Goal: Task Accomplishment & Management: Use online tool/utility

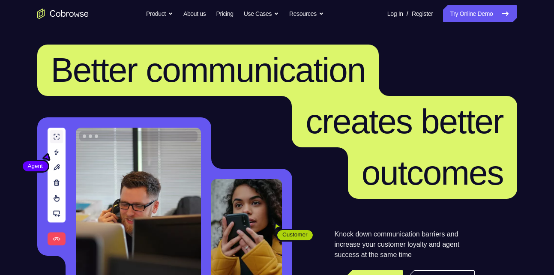
scroll to position [131, 0]
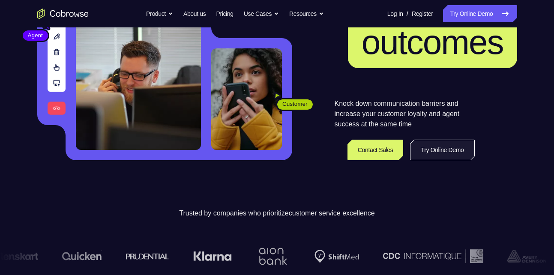
click at [435, 151] on link "Try Online Demo" at bounding box center [442, 150] width 64 height 21
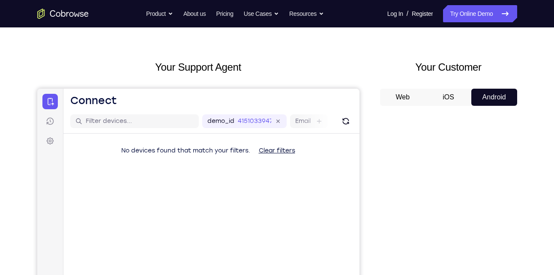
scroll to position [22, 0]
click at [459, 102] on button "iOS" at bounding box center [448, 97] width 46 height 17
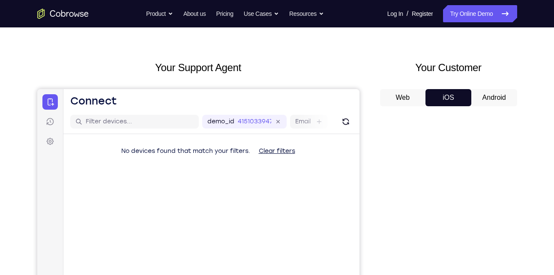
click at [476, 95] on button "Android" at bounding box center [494, 97] width 46 height 17
click at [412, 95] on button "Web" at bounding box center [403, 97] width 46 height 17
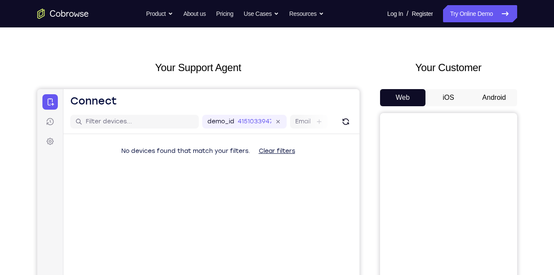
click at [442, 90] on button "iOS" at bounding box center [448, 97] width 46 height 17
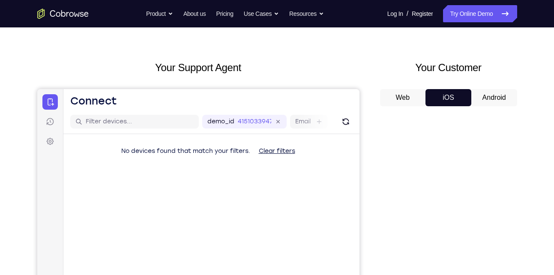
click at [489, 89] on button "Android" at bounding box center [494, 97] width 46 height 17
click at [452, 93] on button "iOS" at bounding box center [448, 97] width 46 height 17
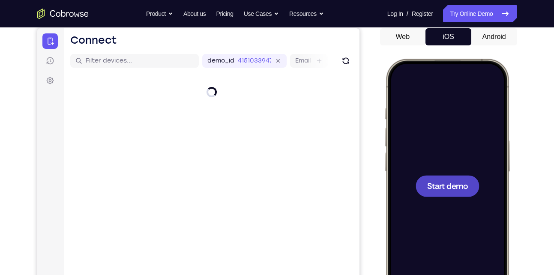
scroll to position [84, 0]
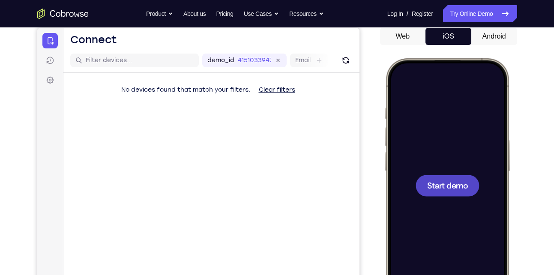
click at [452, 181] on span "Start demo" at bounding box center [447, 185] width 41 height 8
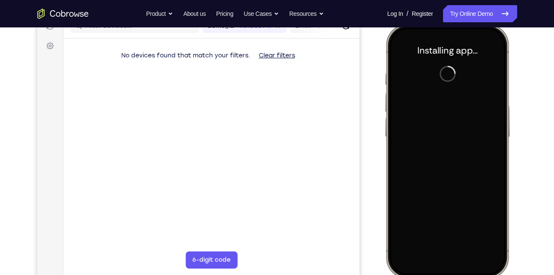
scroll to position [118, 0]
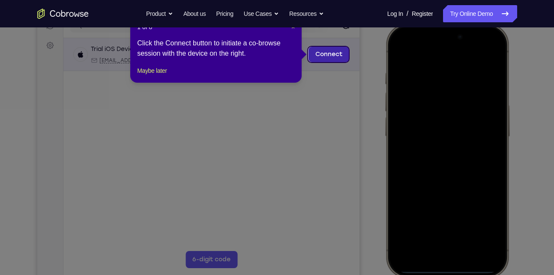
click at [318, 51] on link "Connect" at bounding box center [328, 54] width 41 height 15
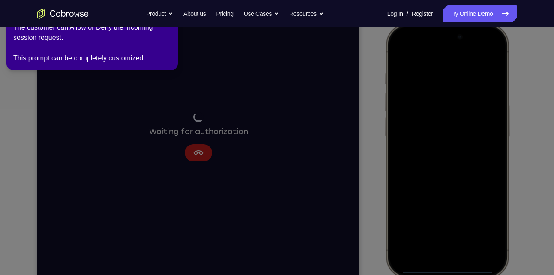
click at [212, 164] on icon at bounding box center [279, 136] width 564 height 278
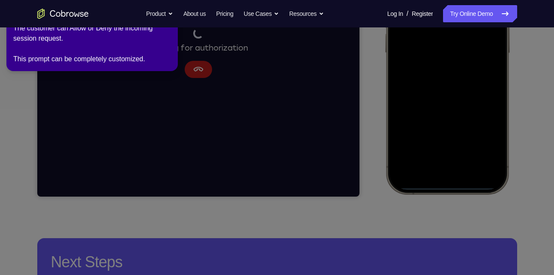
scroll to position [203, 0]
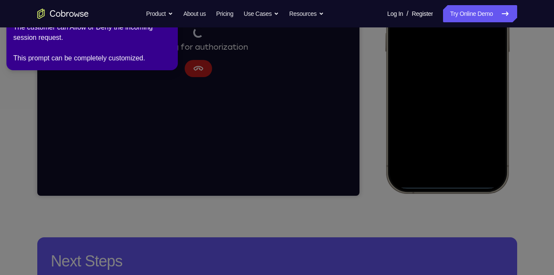
click at [174, 115] on icon at bounding box center [279, 136] width 564 height 278
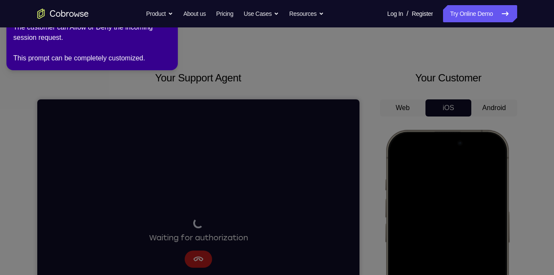
scroll to position [0, 0]
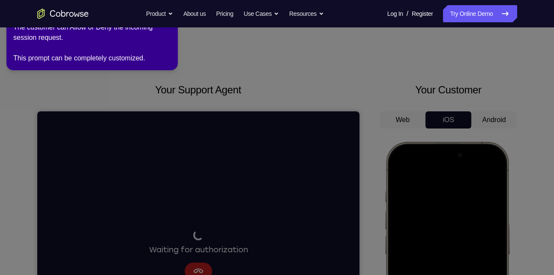
click at [36, 55] on div "The customer can Allow or Deny the incoming session request. This prompt can be…" at bounding box center [92, 42] width 158 height 41
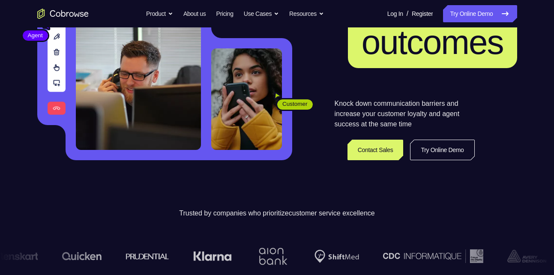
scroll to position [131, 0]
click at [428, 147] on link "Try Online Demo" at bounding box center [442, 150] width 64 height 21
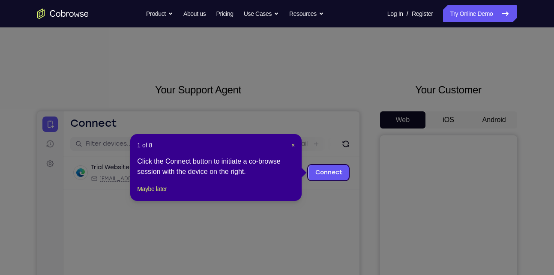
click at [494, 117] on icon at bounding box center [280, 137] width 560 height 275
click at [294, 146] on span "×" at bounding box center [292, 145] width 3 height 7
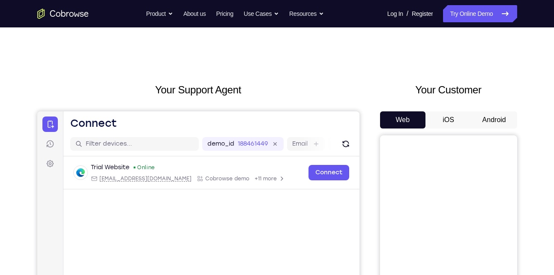
click at [502, 117] on button "Android" at bounding box center [494, 119] width 46 height 17
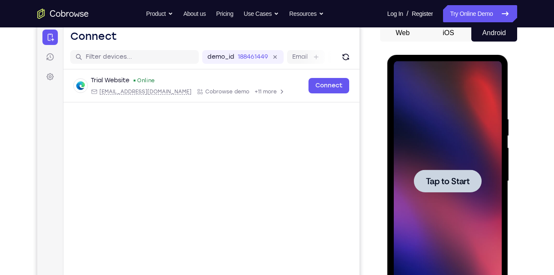
scroll to position [87, 0]
click at [450, 176] on span "Tap to Start" at bounding box center [448, 180] width 44 height 9
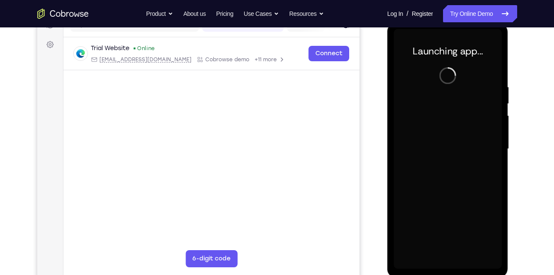
scroll to position [120, 0]
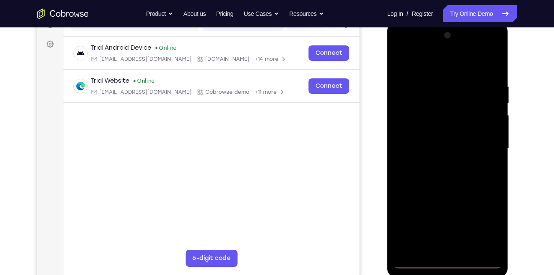
click at [450, 261] on div at bounding box center [448, 149] width 108 height 240
click at [449, 248] on div at bounding box center [448, 149] width 108 height 240
click at [437, 214] on div at bounding box center [448, 149] width 108 height 240
click at [416, 49] on div at bounding box center [448, 149] width 108 height 240
click at [456, 227] on div at bounding box center [448, 149] width 108 height 240
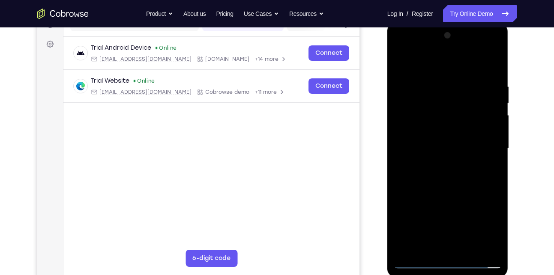
click at [455, 186] on div at bounding box center [448, 149] width 108 height 240
click at [495, 248] on div at bounding box center [448, 149] width 108 height 240
click at [430, 103] on div at bounding box center [448, 149] width 108 height 240
click at [432, 143] on div at bounding box center [448, 149] width 108 height 240
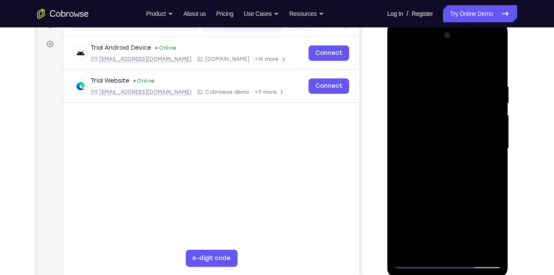
click at [437, 154] on div at bounding box center [448, 149] width 108 height 240
click at [452, 203] on div at bounding box center [448, 149] width 108 height 240
click at [457, 111] on div at bounding box center [448, 149] width 108 height 240
click at [479, 76] on div at bounding box center [448, 149] width 108 height 240
click at [482, 64] on div at bounding box center [448, 149] width 108 height 240
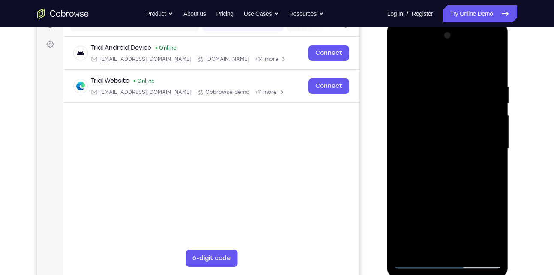
click at [400, 65] on div at bounding box center [448, 149] width 108 height 240
click at [444, 201] on div at bounding box center [448, 149] width 108 height 240
click at [472, 105] on div at bounding box center [448, 149] width 108 height 240
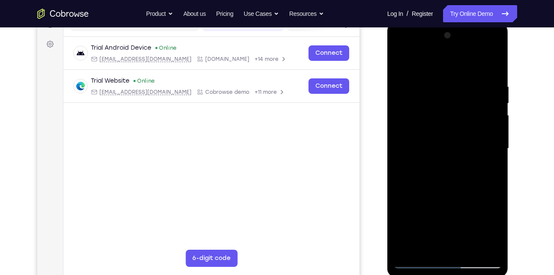
click at [472, 105] on div at bounding box center [448, 149] width 108 height 240
click at [400, 66] on div at bounding box center [448, 149] width 108 height 240
click at [497, 46] on div at bounding box center [448, 149] width 108 height 240
click at [402, 45] on div at bounding box center [448, 149] width 108 height 240
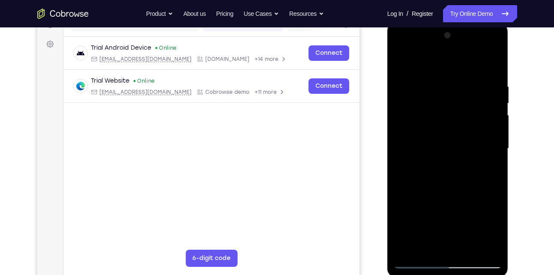
click at [400, 50] on div at bounding box center [448, 149] width 108 height 240
click at [438, 65] on div at bounding box center [448, 149] width 108 height 240
click at [414, 95] on div at bounding box center [448, 149] width 108 height 240
click at [438, 163] on div at bounding box center [448, 149] width 108 height 240
click at [445, 142] on div at bounding box center [448, 149] width 108 height 240
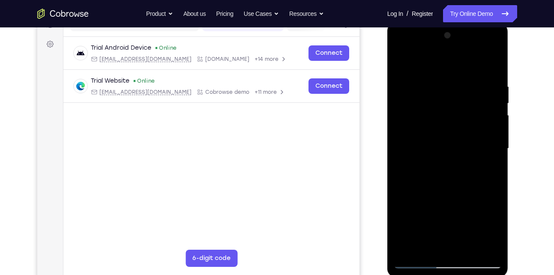
click at [442, 129] on div at bounding box center [448, 149] width 108 height 240
click at [438, 149] on div at bounding box center [448, 149] width 108 height 240
click at [442, 178] on div at bounding box center [448, 149] width 108 height 240
click at [447, 172] on div at bounding box center [448, 149] width 108 height 240
click at [492, 158] on div at bounding box center [448, 149] width 108 height 240
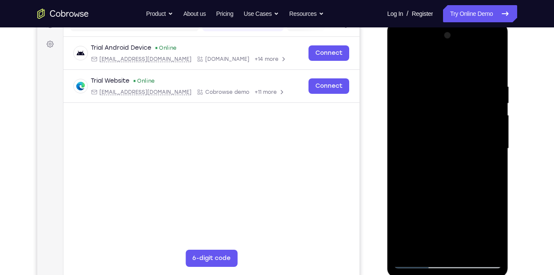
click at [427, 135] on div at bounding box center [448, 149] width 108 height 240
click at [434, 142] on div at bounding box center [448, 149] width 108 height 240
click at [438, 149] on div at bounding box center [448, 149] width 108 height 240
click at [440, 175] on div at bounding box center [448, 149] width 108 height 240
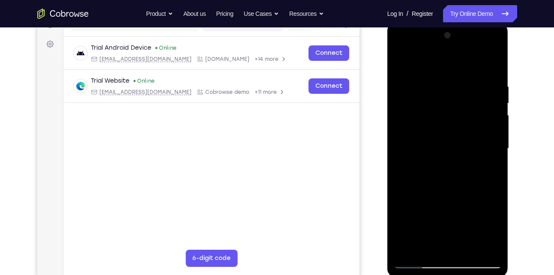
click at [447, 162] on div at bounding box center [448, 149] width 108 height 240
click at [454, 149] on div at bounding box center [448, 149] width 108 height 240
click at [453, 188] on div at bounding box center [448, 149] width 108 height 240
click at [448, 193] on div at bounding box center [448, 149] width 108 height 240
click at [426, 110] on div at bounding box center [448, 149] width 108 height 240
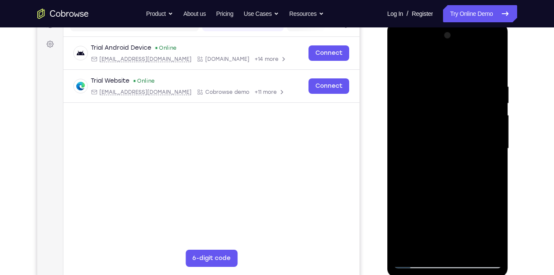
click at [431, 125] on div at bounding box center [448, 149] width 108 height 240
click at [438, 149] on div at bounding box center [448, 149] width 108 height 240
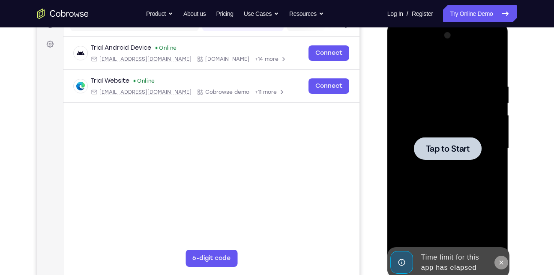
click at [500, 263] on icon at bounding box center [501, 262] width 7 height 7
